Goal: Task Accomplishment & Management: Manage account settings

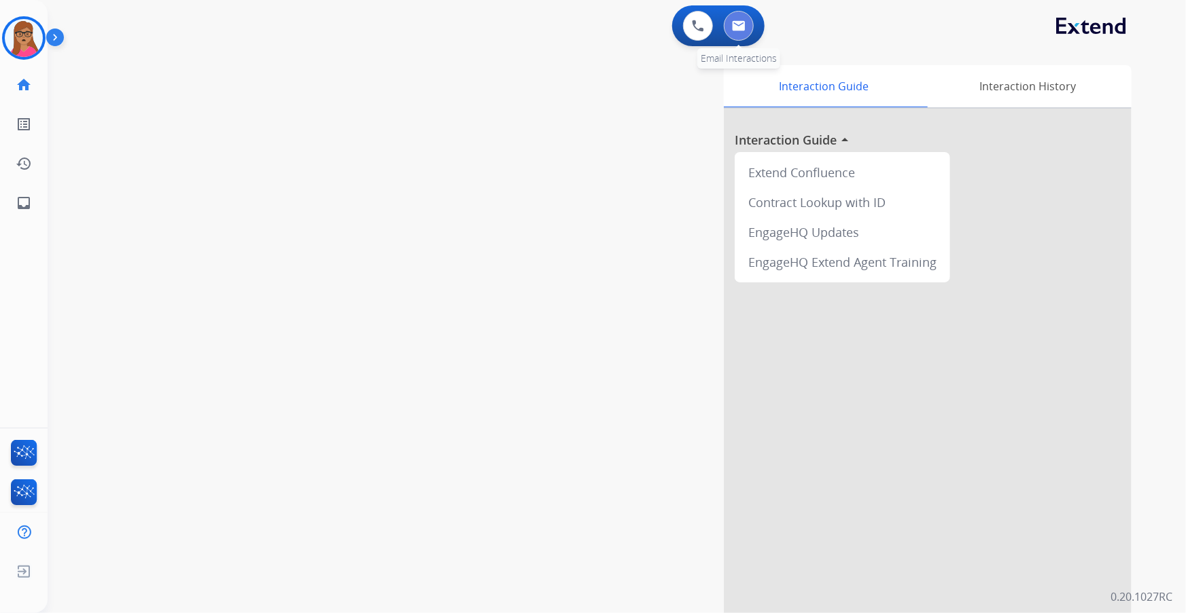
click at [747, 34] on button at bounding box center [739, 26] width 30 height 30
select select "**********"
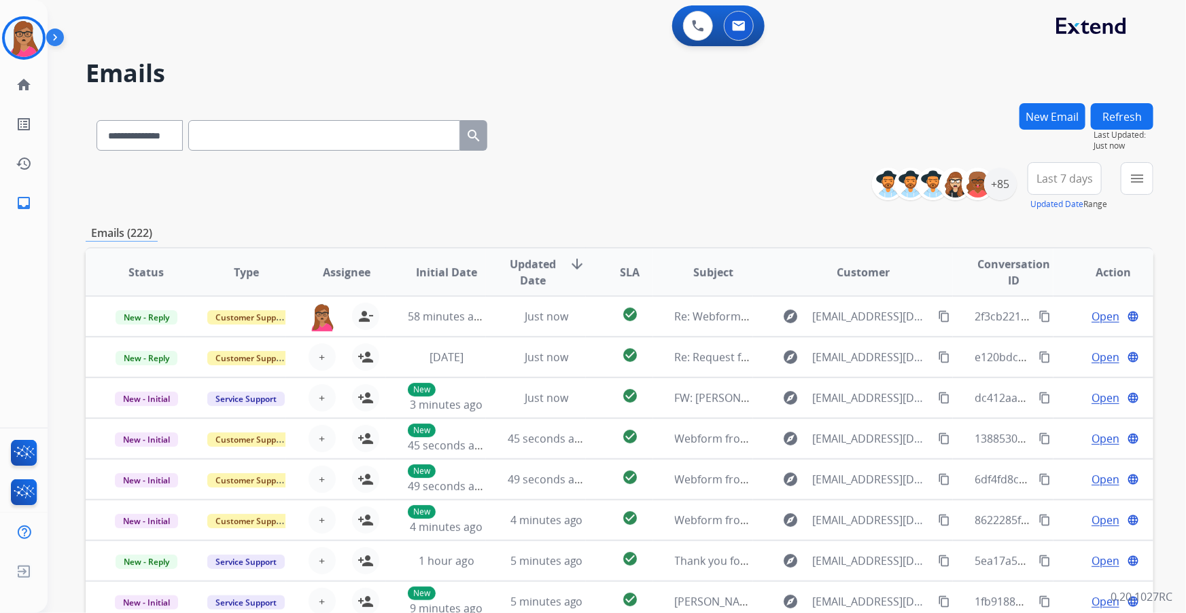
click at [1054, 181] on span "Last 7 days" at bounding box center [1064, 178] width 56 height 5
click at [1037, 341] on div "Last 90 days" at bounding box center [1059, 344] width 75 height 20
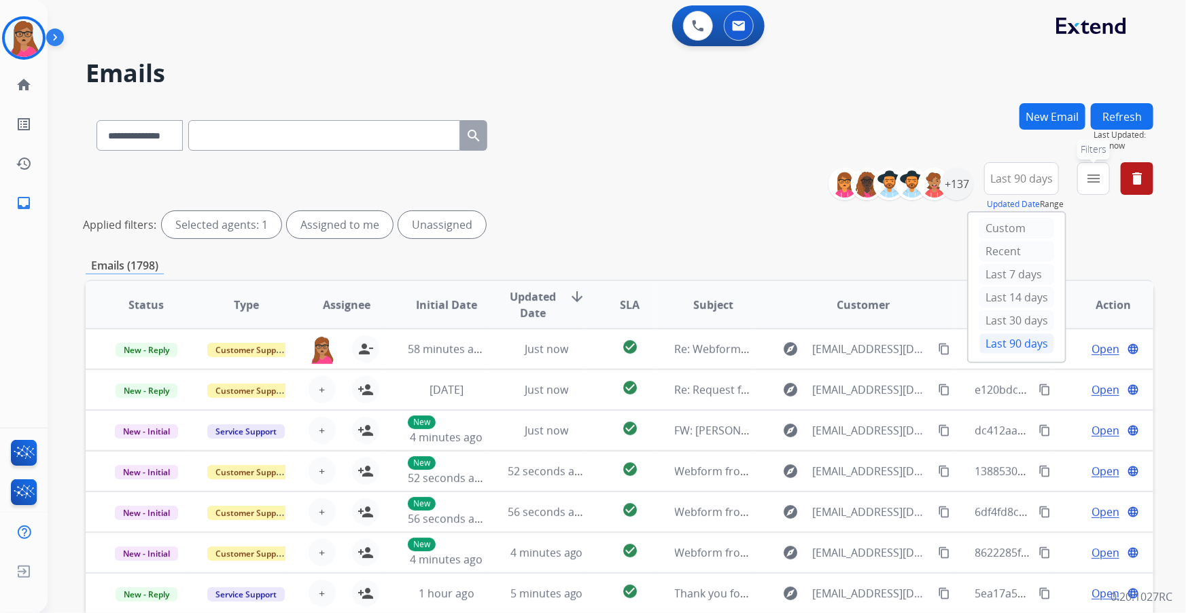
click at [1094, 181] on mat-icon "menu" at bounding box center [1093, 179] width 16 height 16
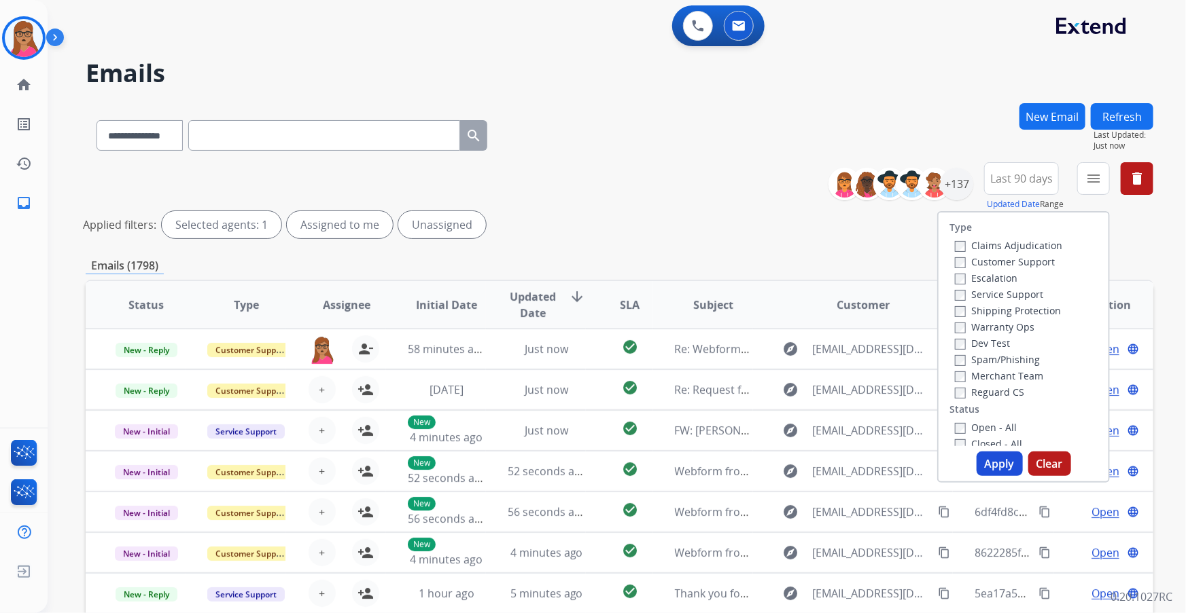
click at [1021, 258] on label "Customer Support" at bounding box center [1005, 261] width 100 height 13
click at [1018, 314] on label "Shipping Protection" at bounding box center [1008, 310] width 106 height 13
click at [991, 391] on label "Reguard CS" at bounding box center [989, 392] width 69 height 13
click at [966, 429] on label "Open - All" at bounding box center [986, 427] width 62 height 13
click at [1001, 469] on button "Apply" at bounding box center [999, 464] width 46 height 24
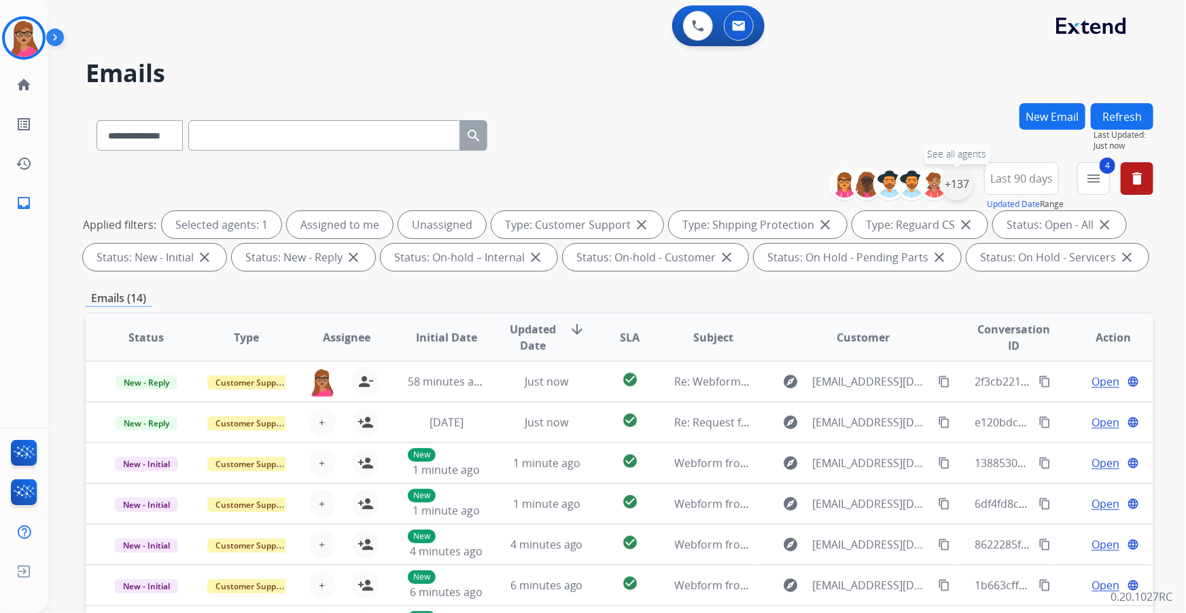
click at [959, 183] on div "+137" at bounding box center [956, 184] width 33 height 33
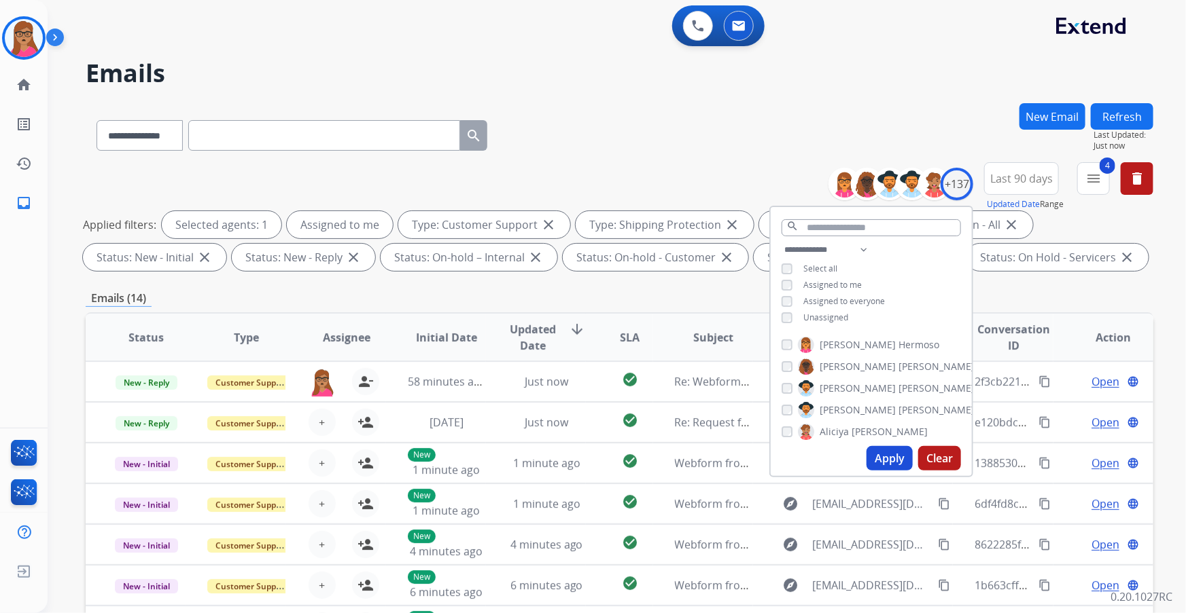
click at [891, 463] on button "Apply" at bounding box center [889, 458] width 46 height 24
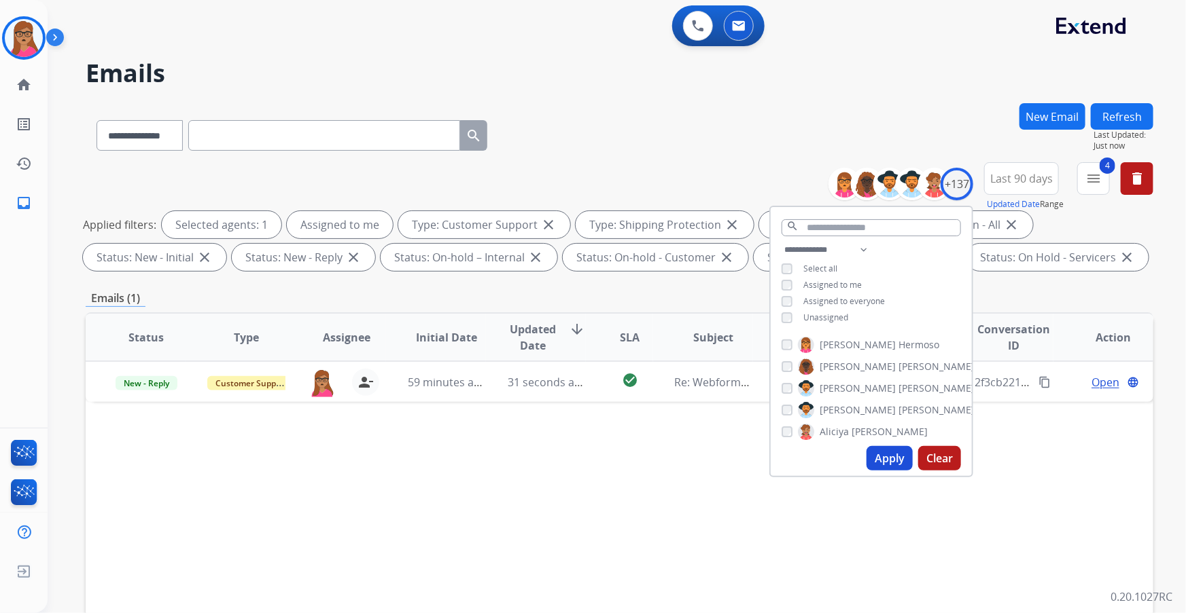
click at [629, 479] on div "Status Type Assignee Initial Date Updated Date arrow_downward SLA Subject Custo…" at bounding box center [619, 540] width 1067 height 455
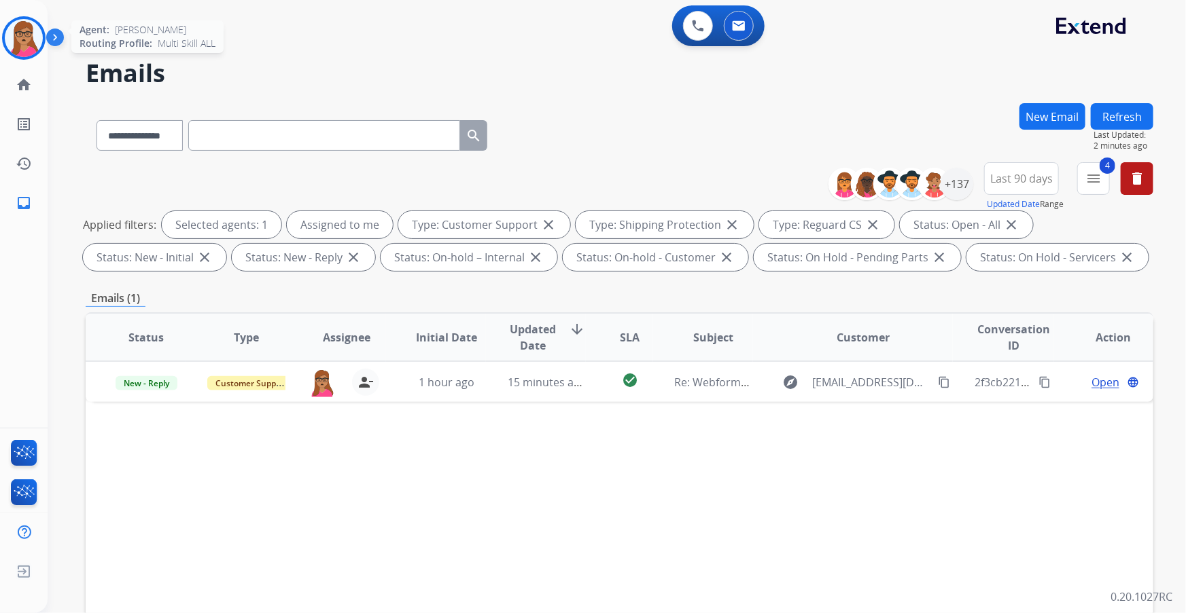
click at [29, 39] on img at bounding box center [24, 38] width 38 height 38
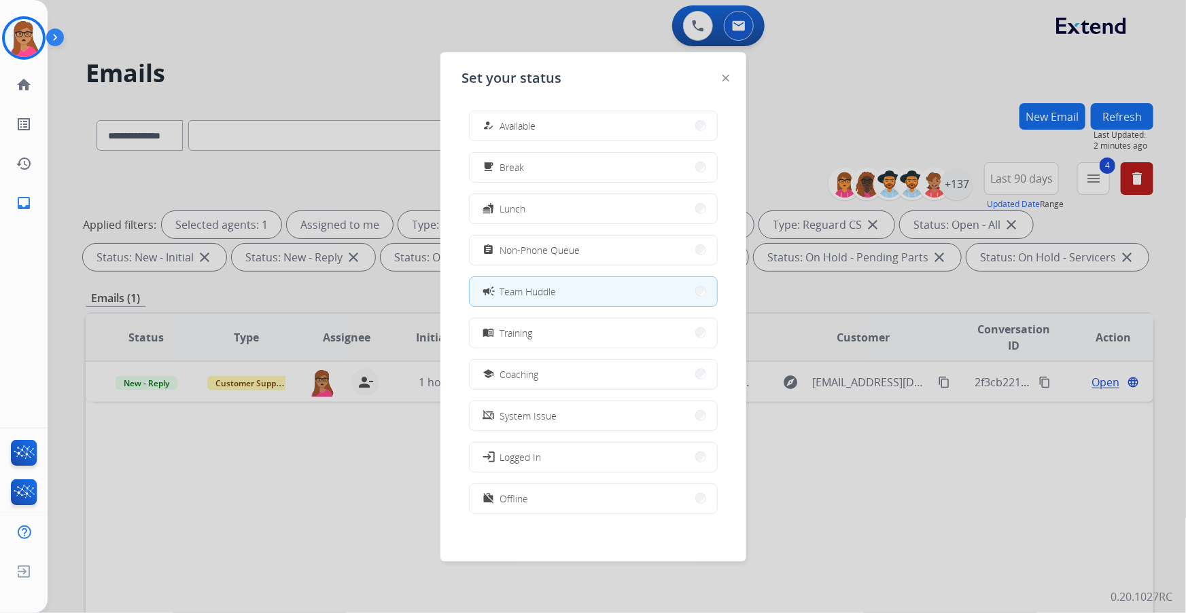
click at [360, 48] on div at bounding box center [593, 306] width 1186 height 613
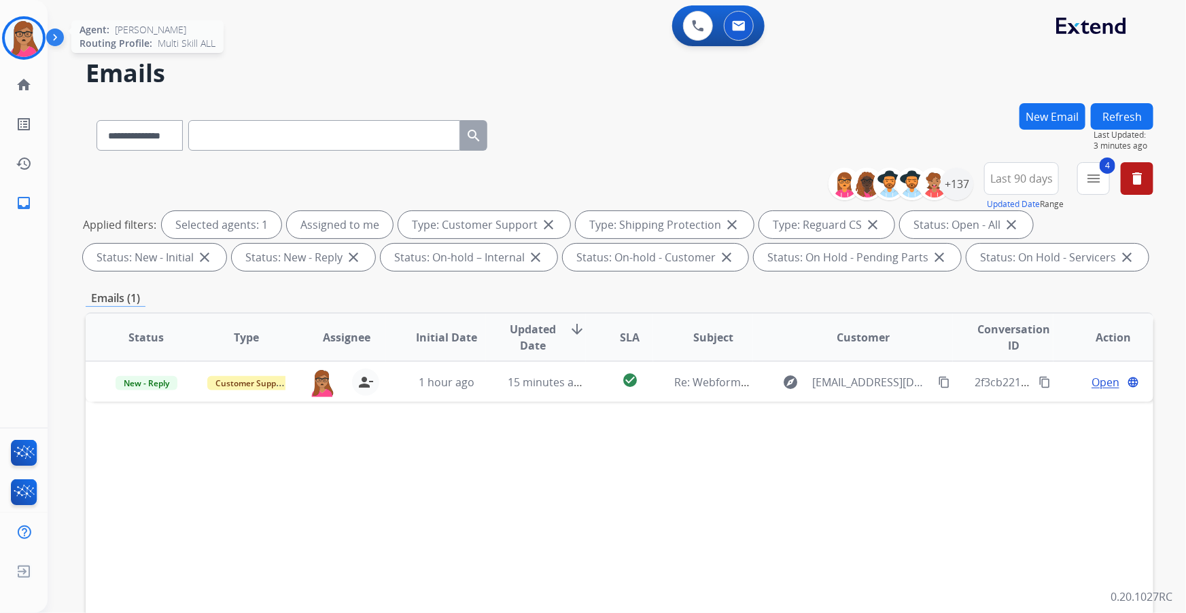
click at [43, 38] on div at bounding box center [23, 37] width 43 height 43
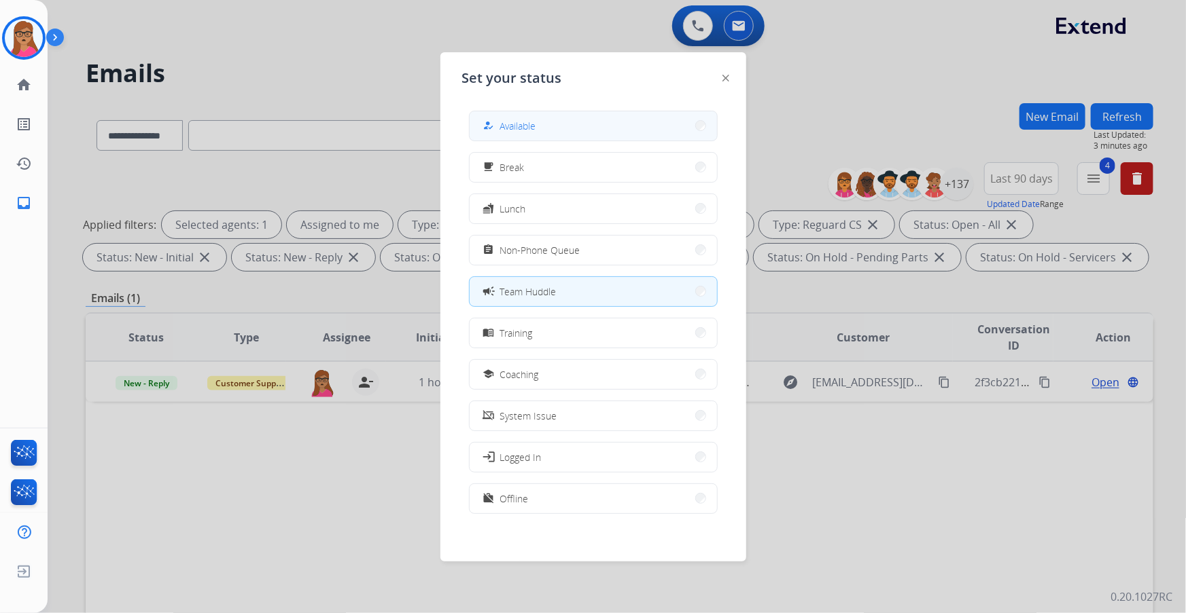
click at [566, 128] on button "how_to_reg Available" at bounding box center [592, 125] width 247 height 29
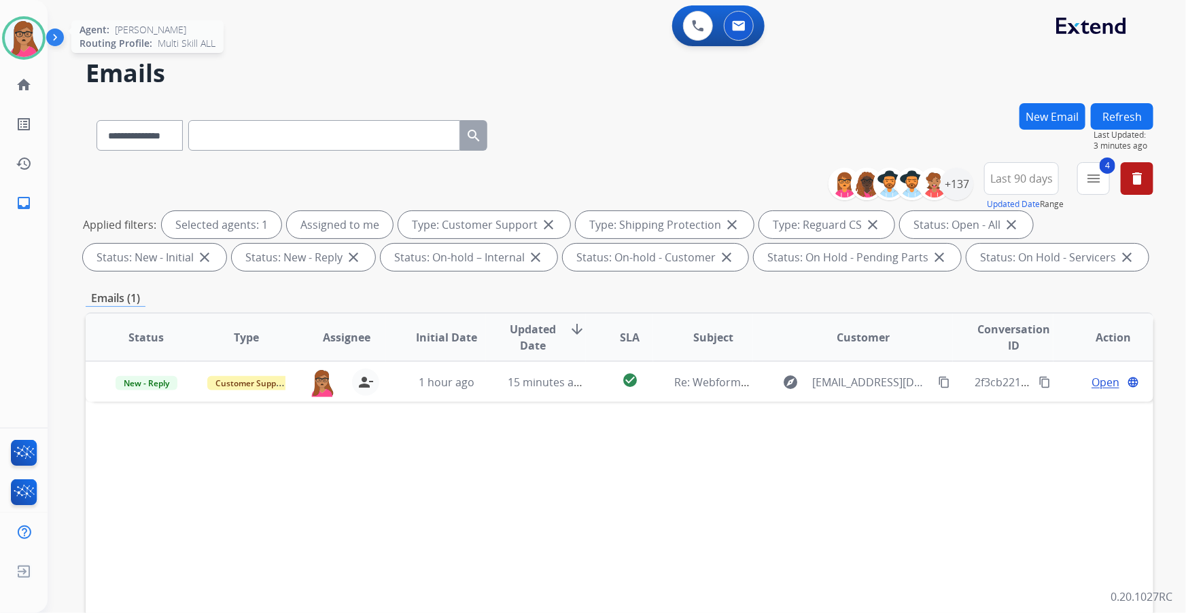
click at [32, 33] on img at bounding box center [24, 38] width 38 height 38
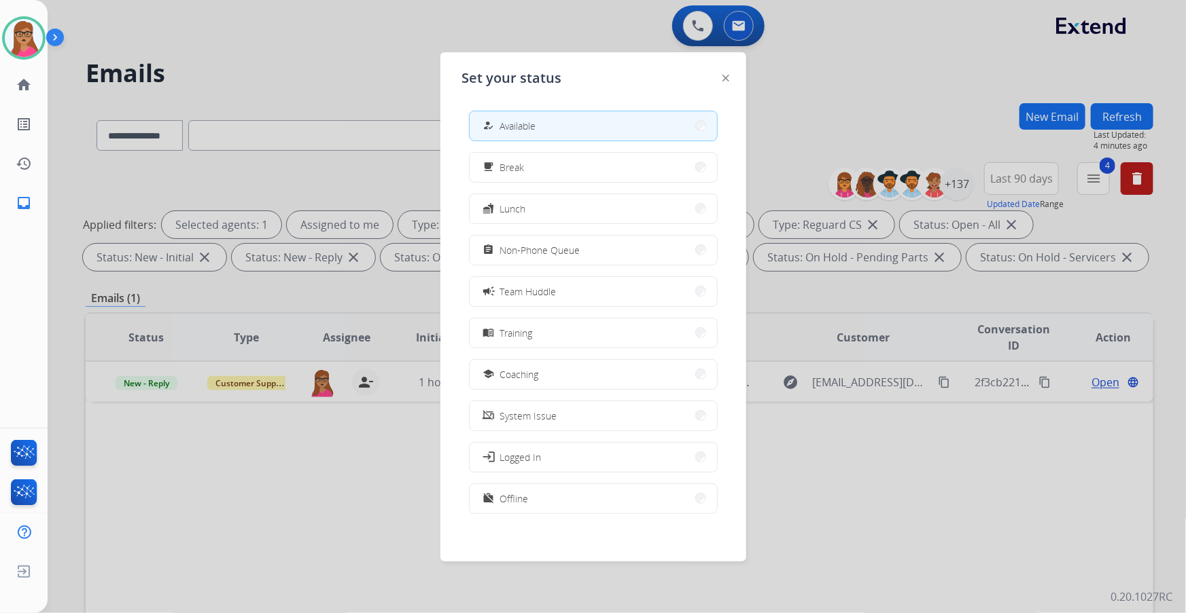
click at [601, 289] on button "campaign Team Huddle" at bounding box center [592, 291] width 247 height 29
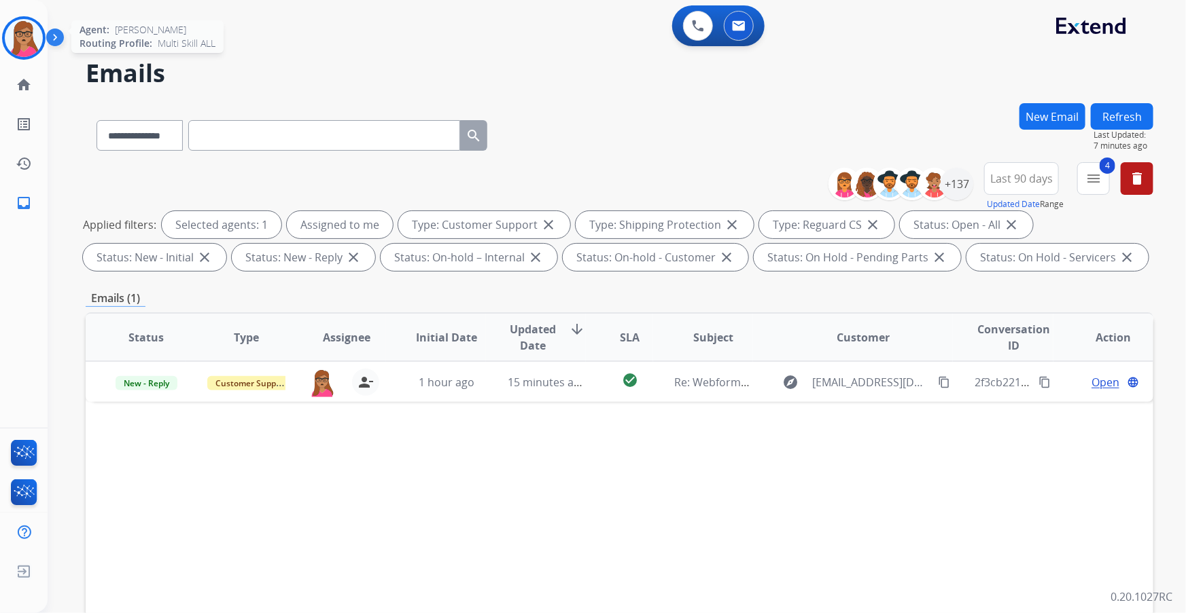
click at [32, 35] on img at bounding box center [24, 38] width 38 height 38
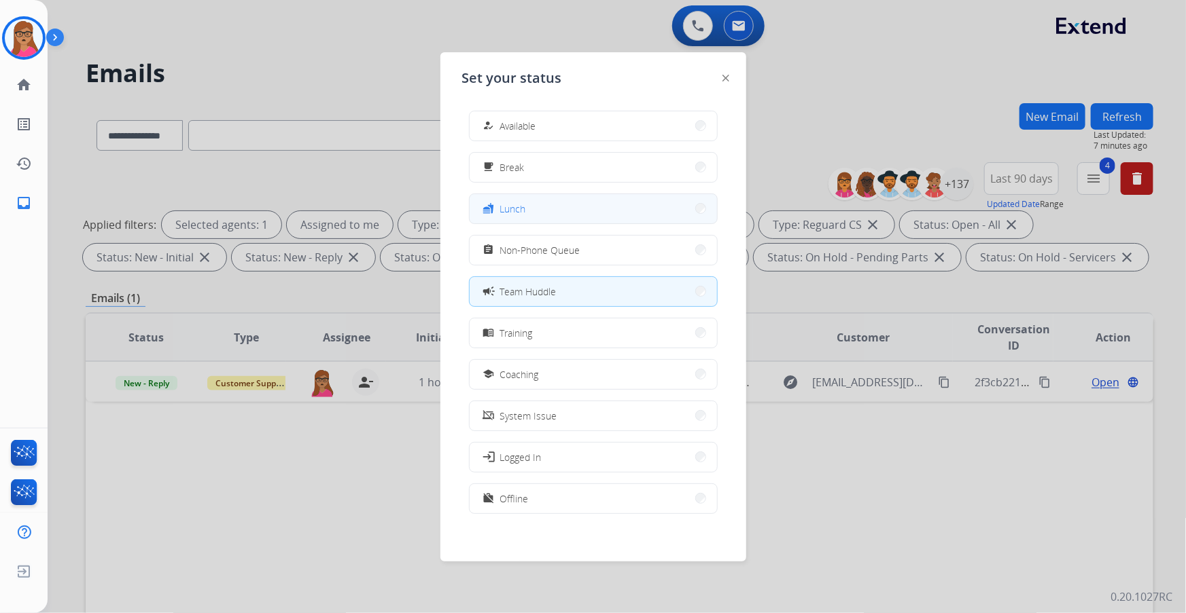
click at [625, 210] on button "fastfood Lunch" at bounding box center [592, 208] width 247 height 29
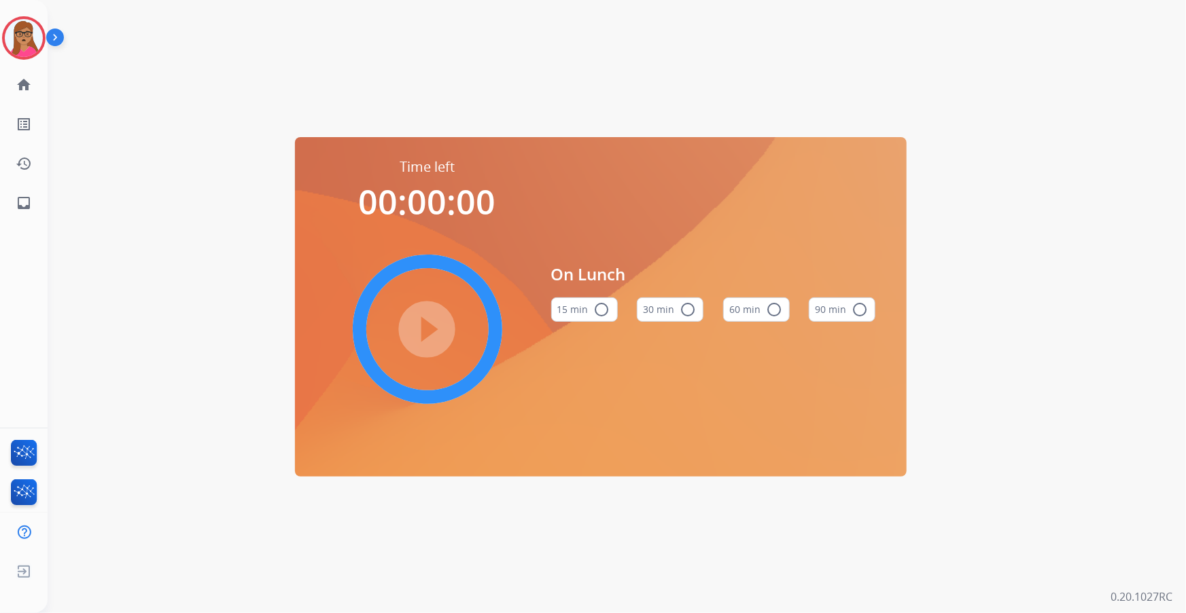
click at [774, 309] on mat-icon "radio_button_unchecked" at bounding box center [774, 310] width 16 height 16
click at [431, 330] on mat-icon "play_circle_filled" at bounding box center [427, 329] width 16 height 16
